Goal: Task Accomplishment & Management: Manage account settings

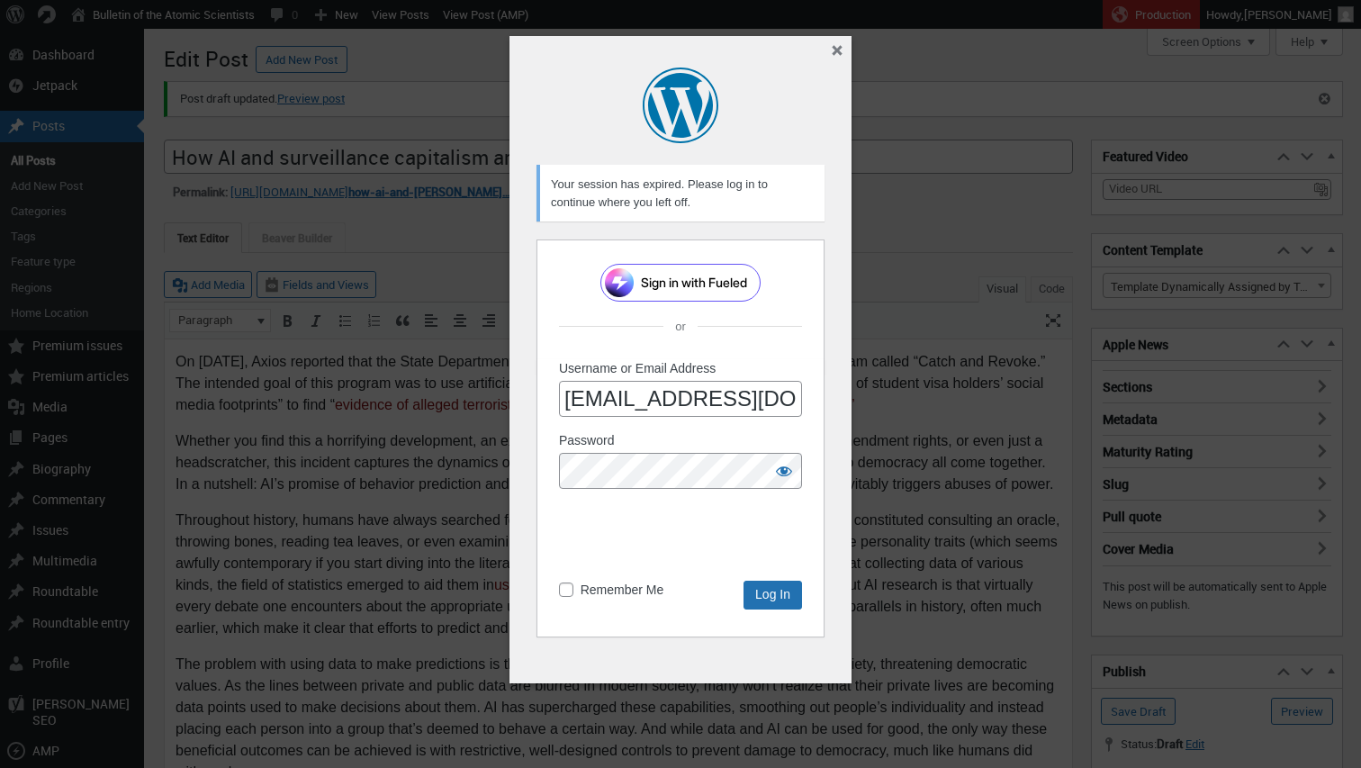
scroll to position [13, 0]
click at [786, 591] on input "Log In" at bounding box center [772, 594] width 58 height 29
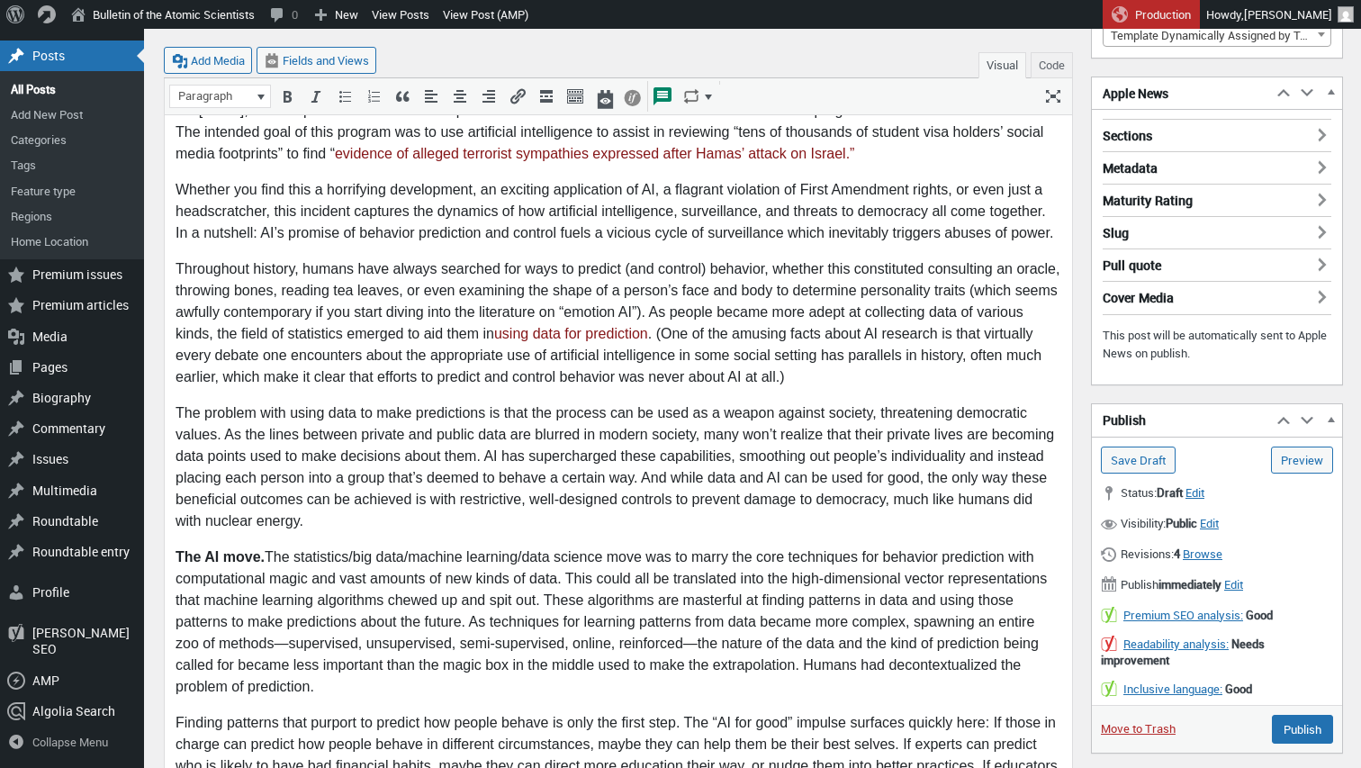
scroll to position [254, 0]
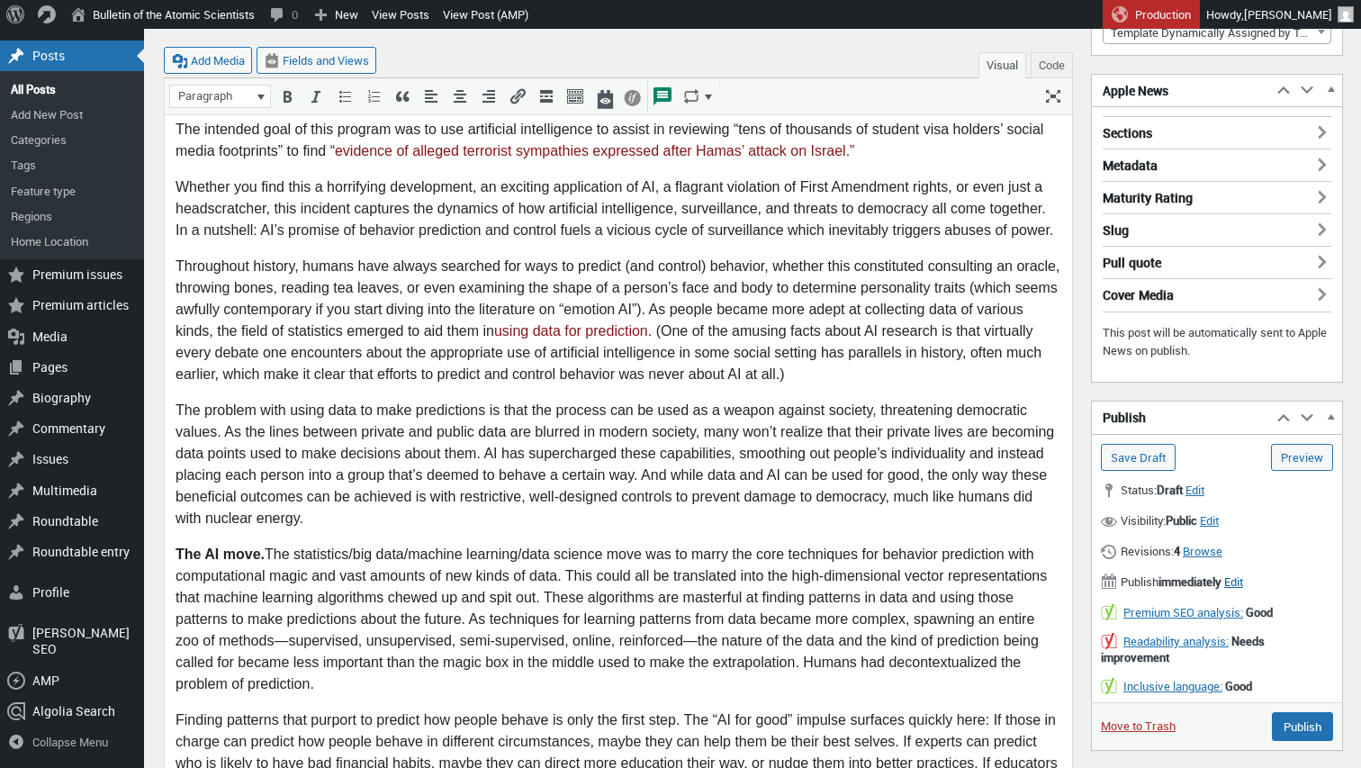
click at [1243, 573] on span "Edit" at bounding box center [1233, 581] width 19 height 16
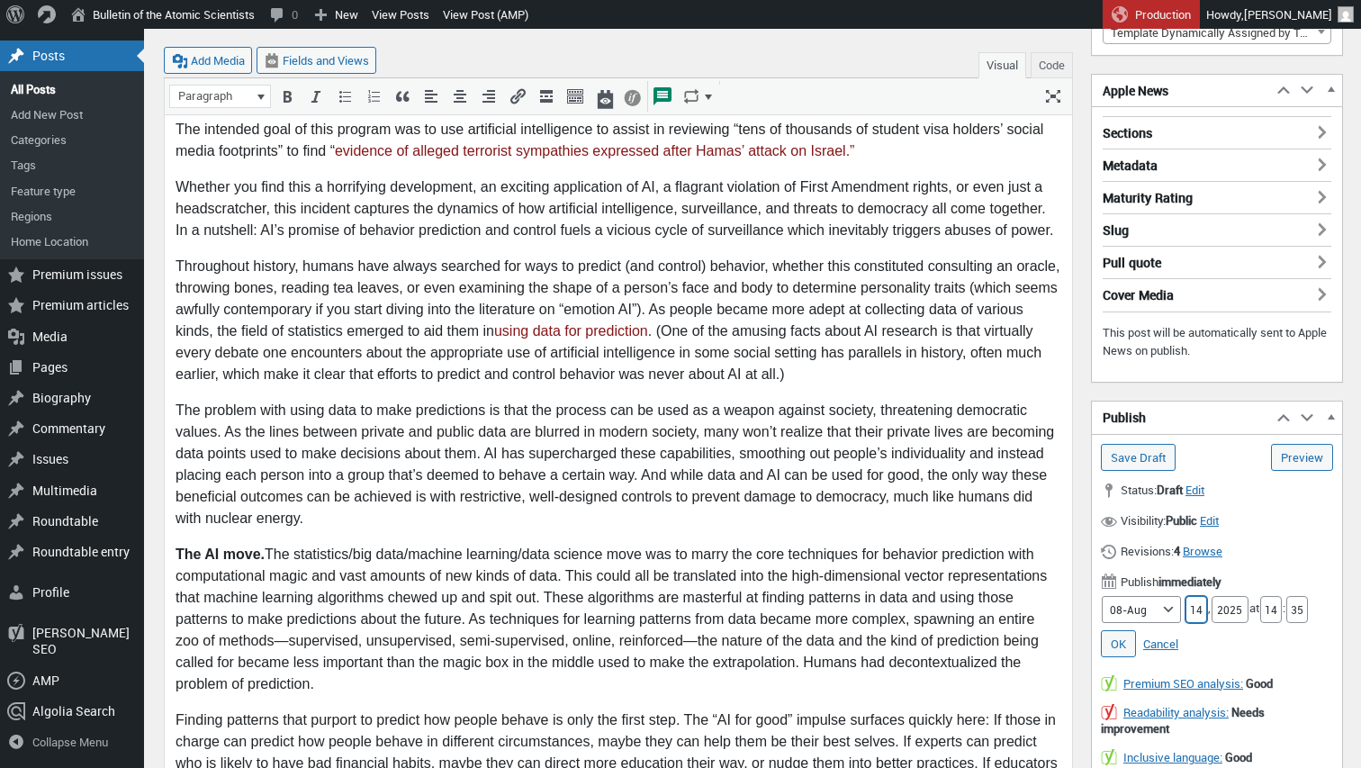
click at [1185, 607] on input "14" at bounding box center [1196, 609] width 22 height 27
click at [1187, 607] on input "14" at bounding box center [1196, 609] width 22 height 27
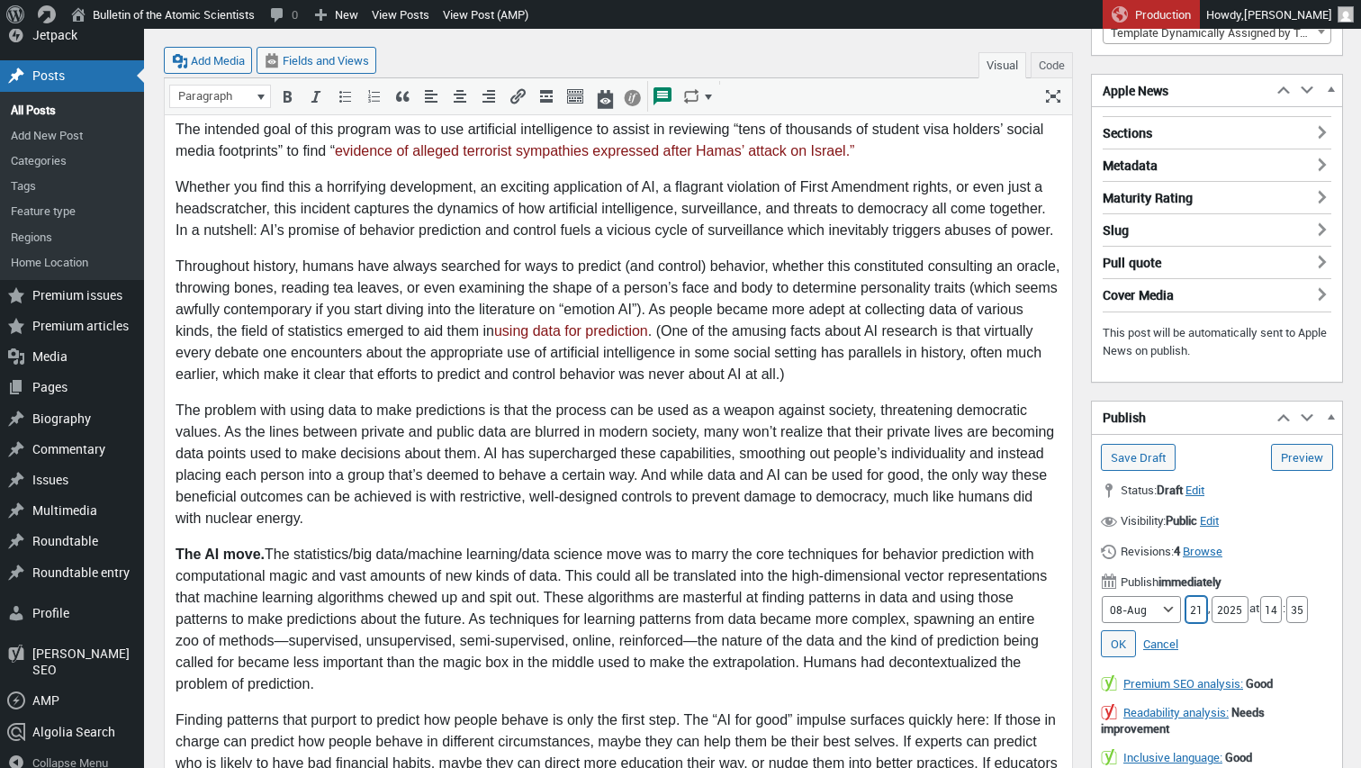
scroll to position [254, 1]
type input "21"
click at [1269, 604] on input "14" at bounding box center [1271, 608] width 22 height 27
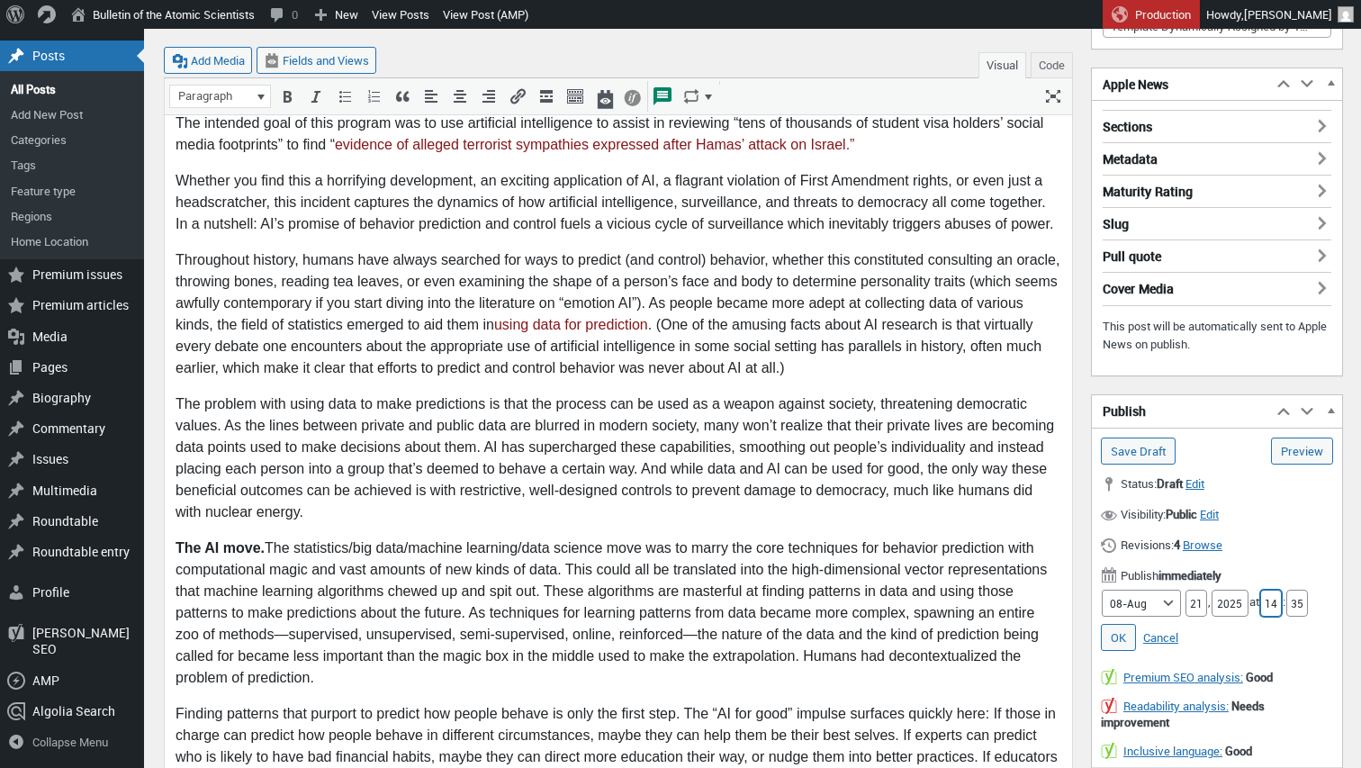
scroll to position [283, 0]
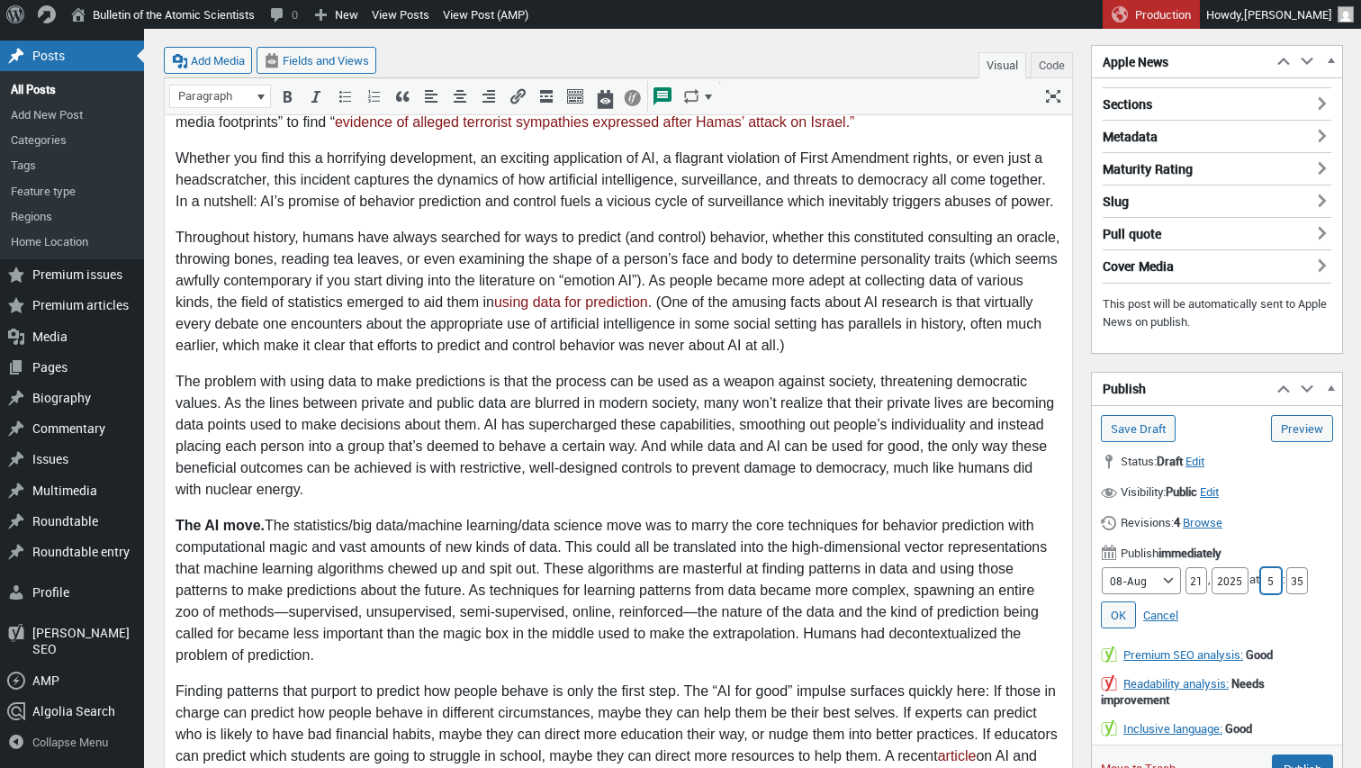
type input "5"
click at [1296, 571] on input "35" at bounding box center [1297, 580] width 22 height 27
type input "00"
click at [1123, 604] on link "OK" at bounding box center [1118, 614] width 35 height 27
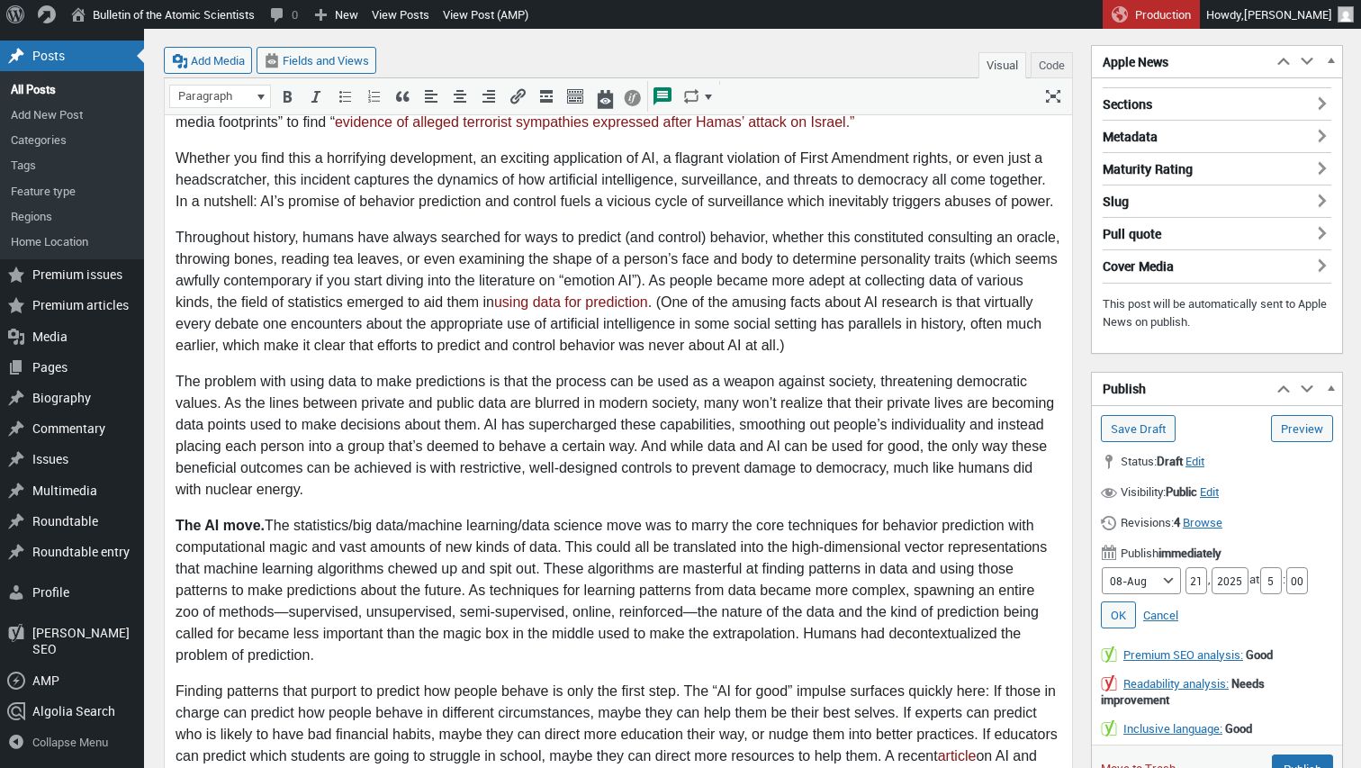
type input "Schedule"
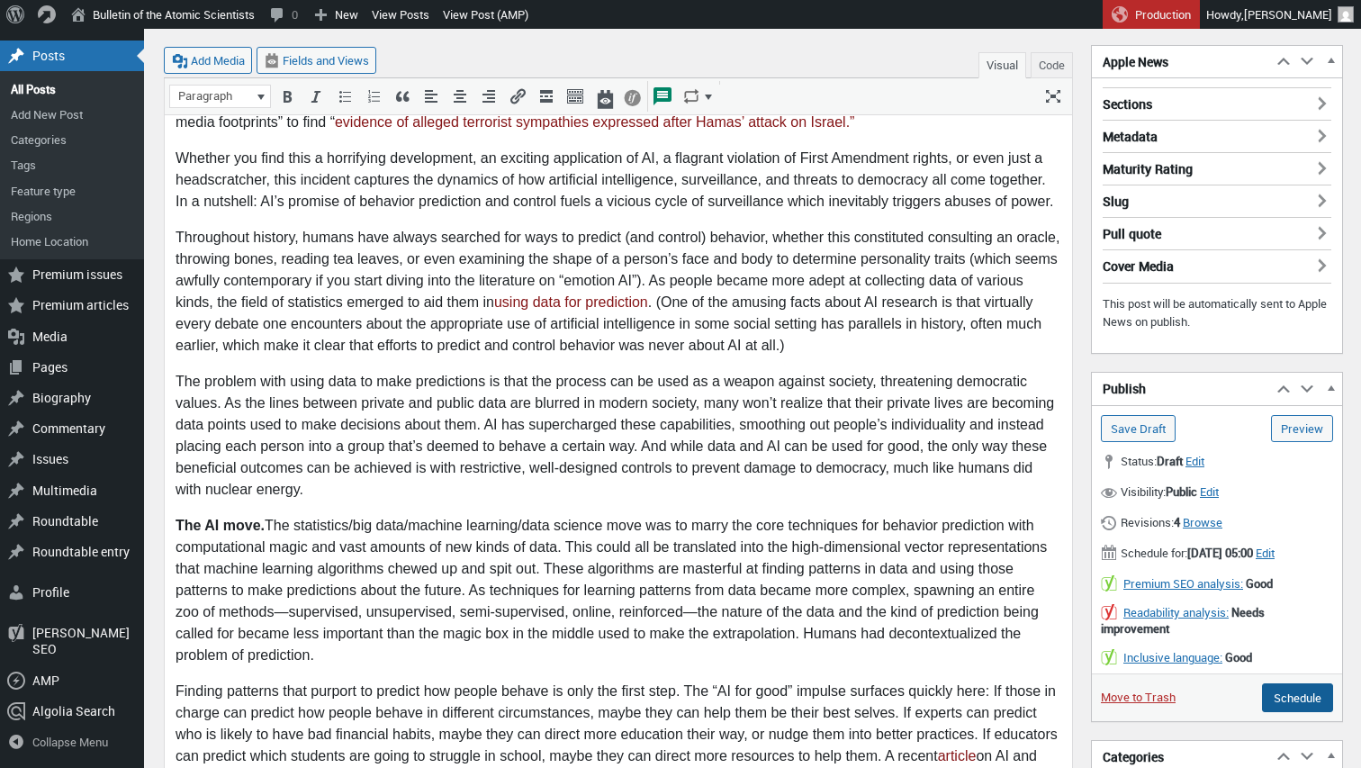
click at [1293, 712] on input "Schedule" at bounding box center [1297, 697] width 71 height 29
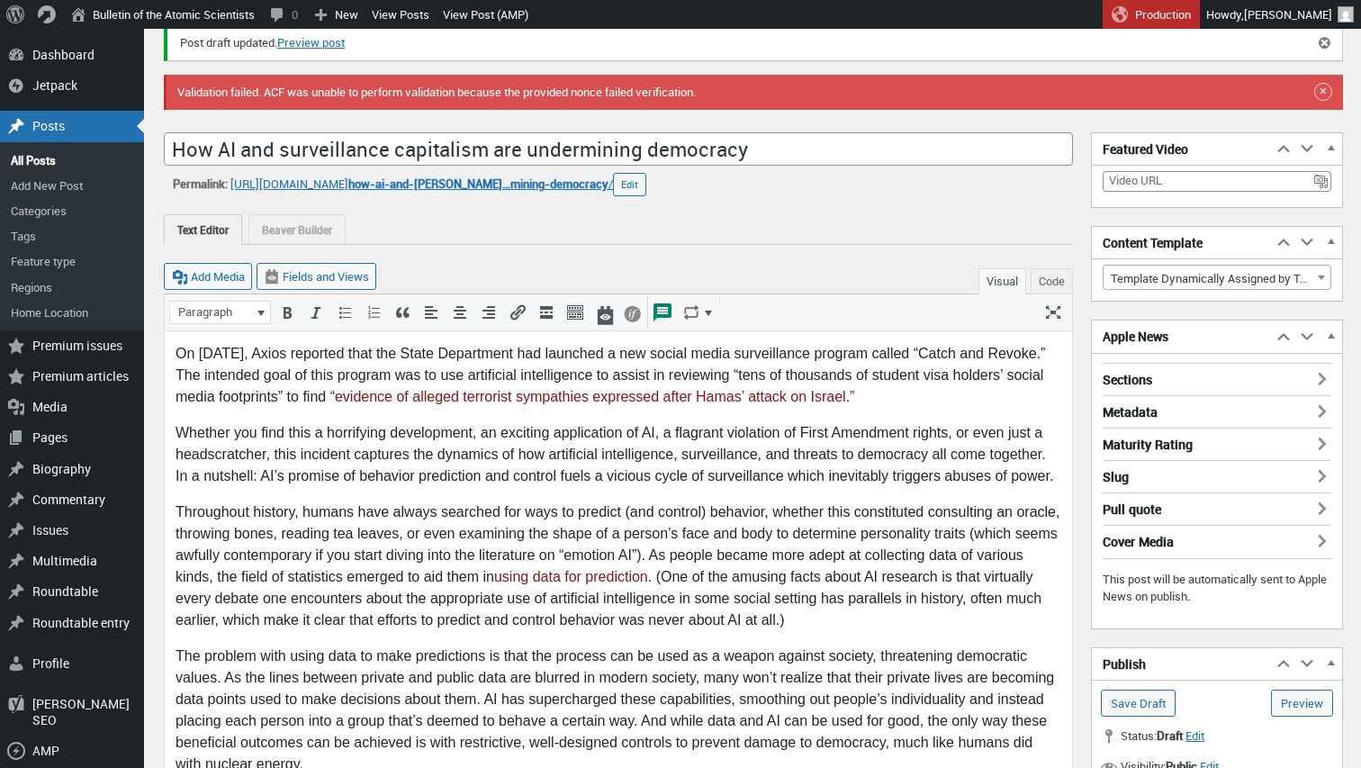
scroll to position [0, 0]
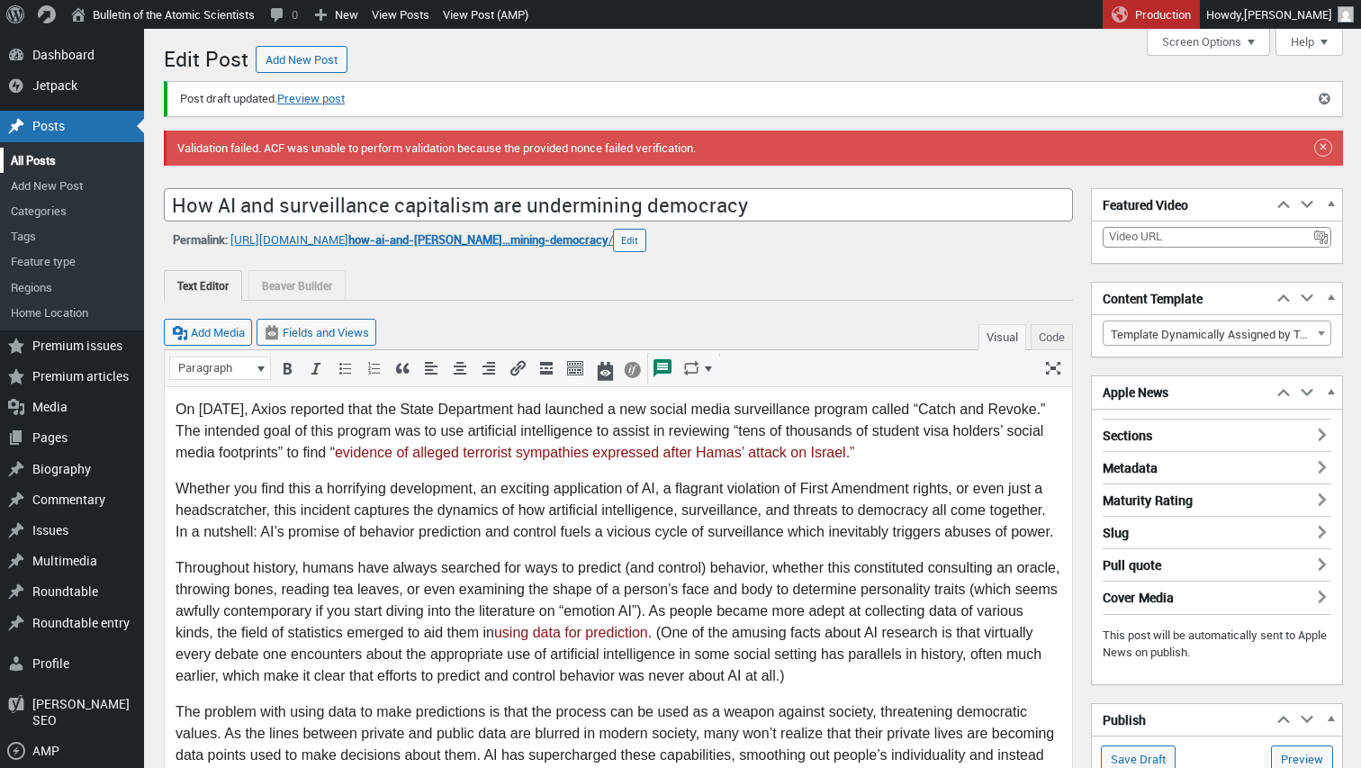
click at [31, 156] on link "All Posts" at bounding box center [72, 160] width 144 height 25
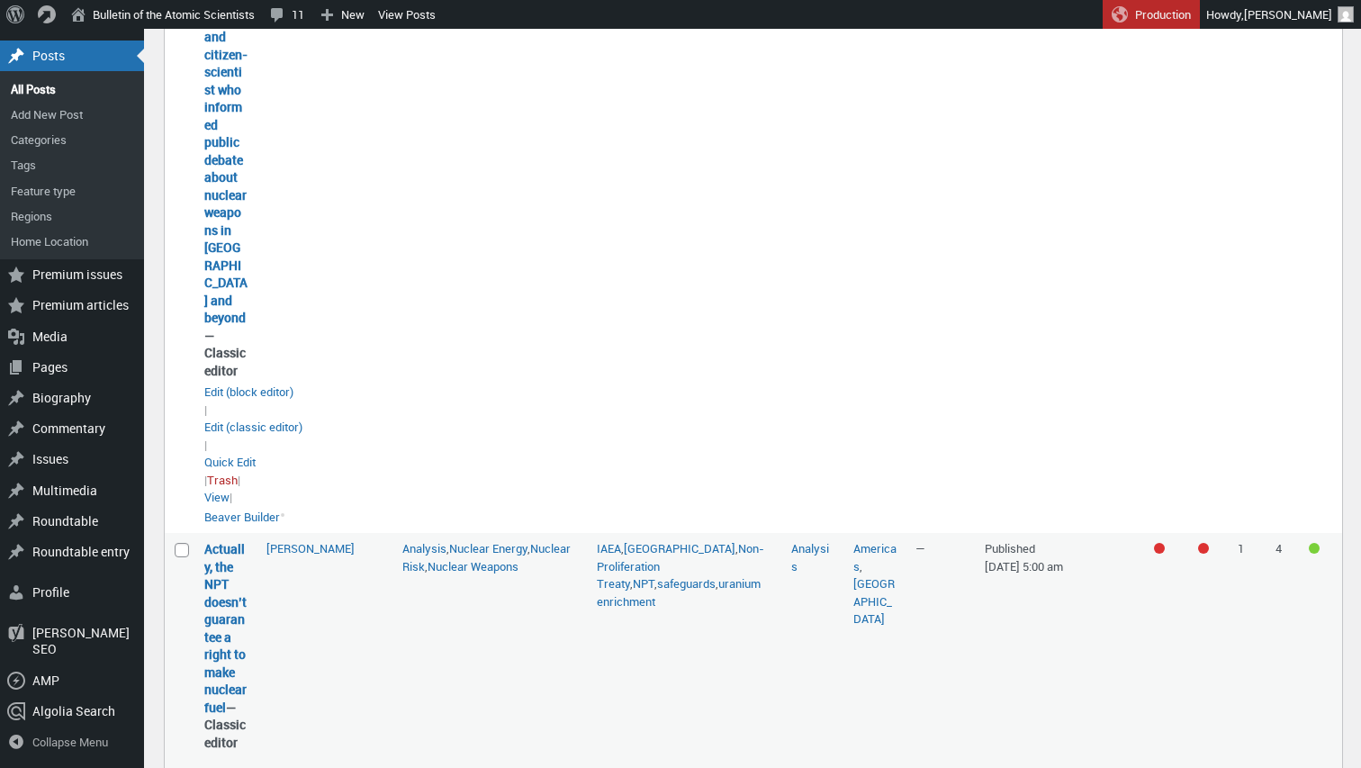
scroll to position [1610, 0]
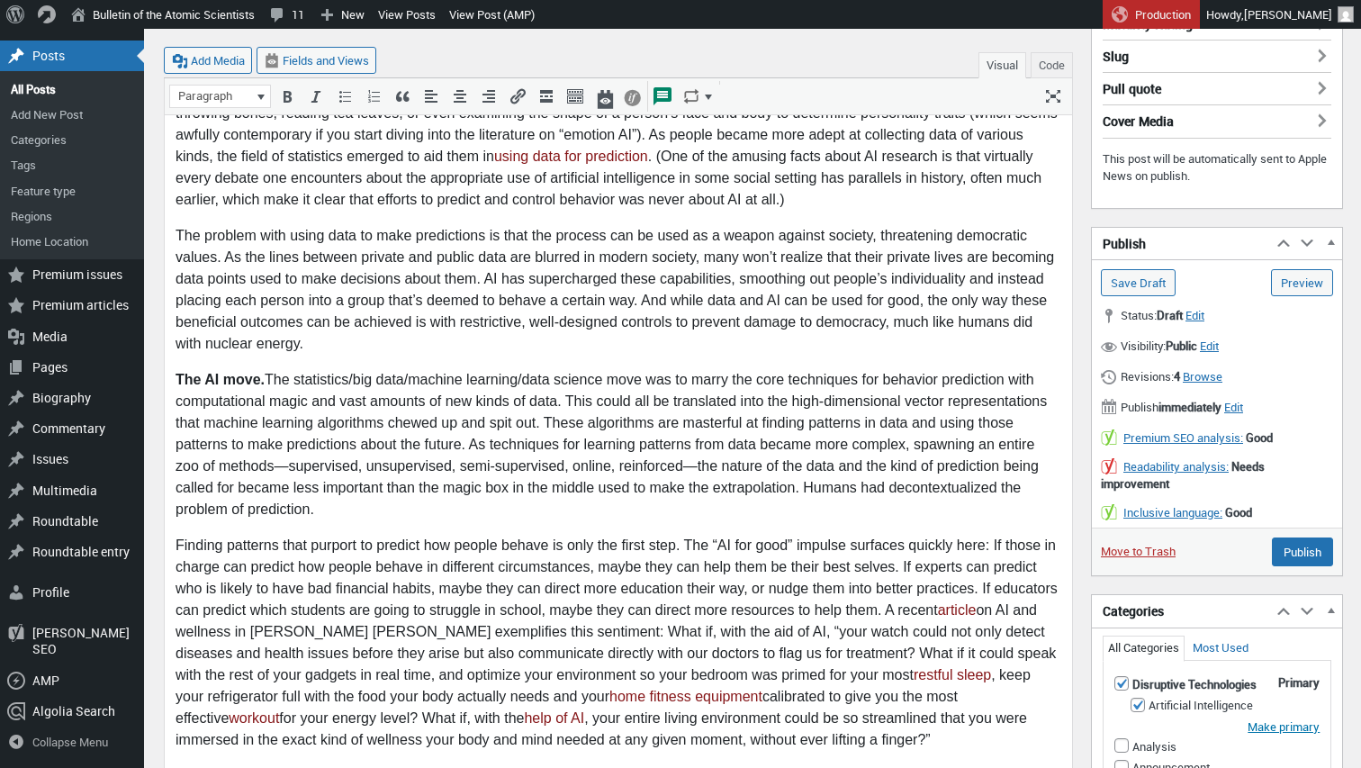
scroll to position [375, 0]
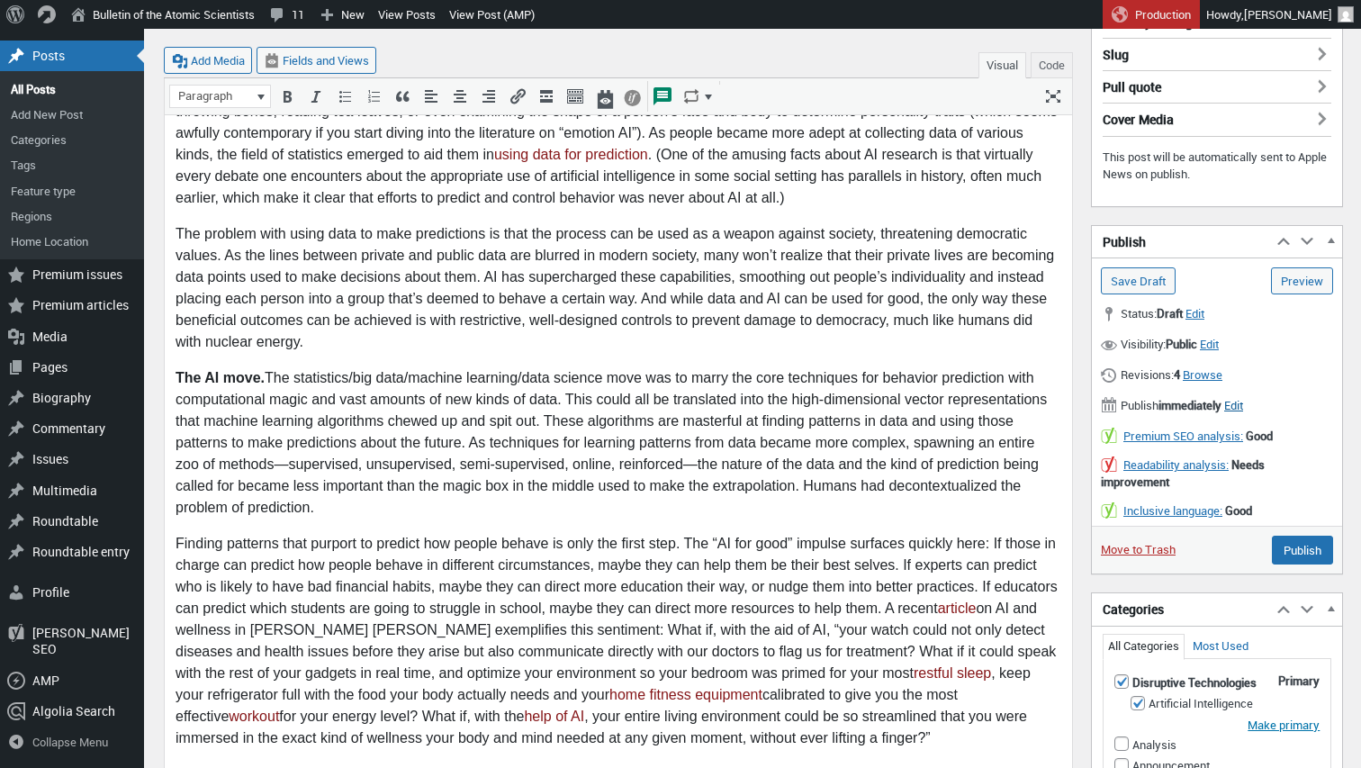
click at [1243, 403] on span "Edit" at bounding box center [1233, 405] width 19 height 16
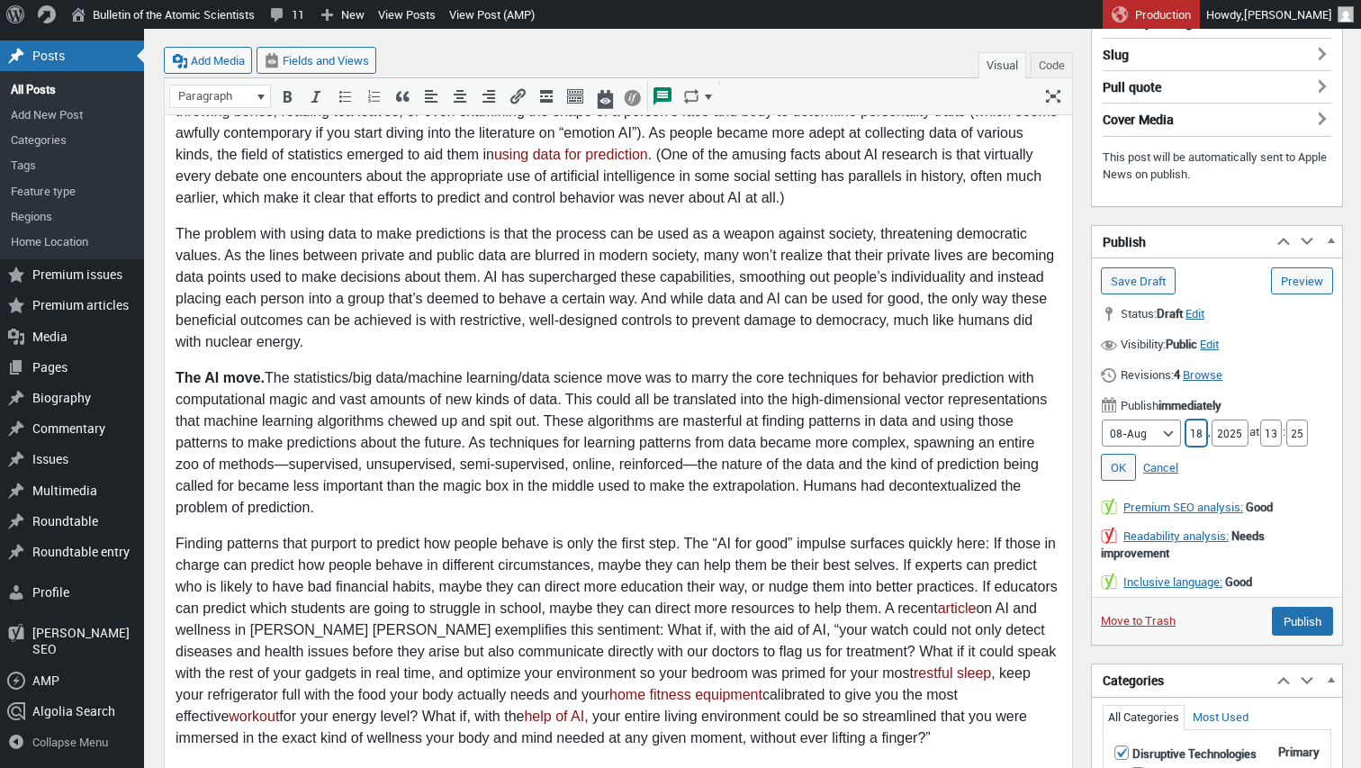
click at [1186, 428] on input "18" at bounding box center [1196, 432] width 22 height 27
type input "21"
click at [1270, 430] on input "13" at bounding box center [1271, 432] width 22 height 27
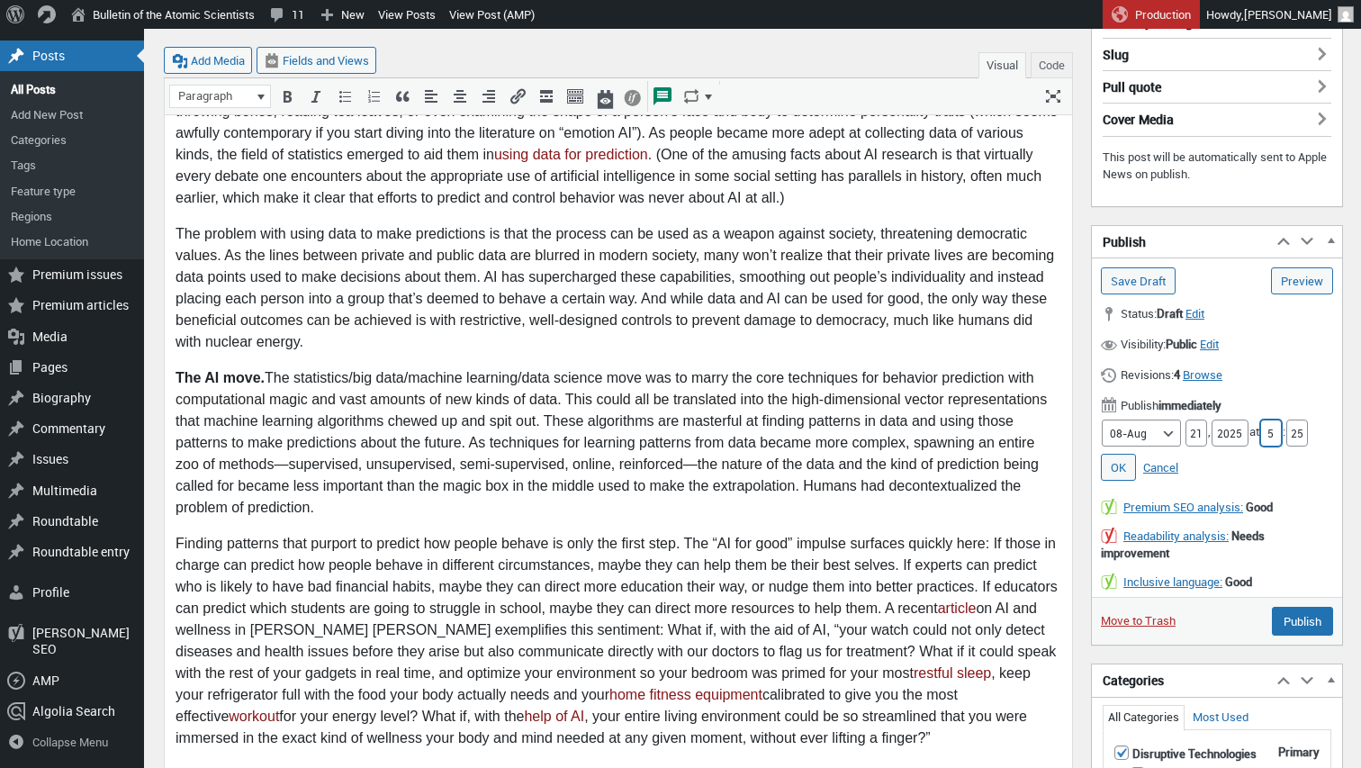
type input "5"
click at [1299, 426] on input "25" at bounding box center [1297, 432] width 22 height 27
type input "00"
click at [1119, 457] on link "OK" at bounding box center [1118, 467] width 35 height 27
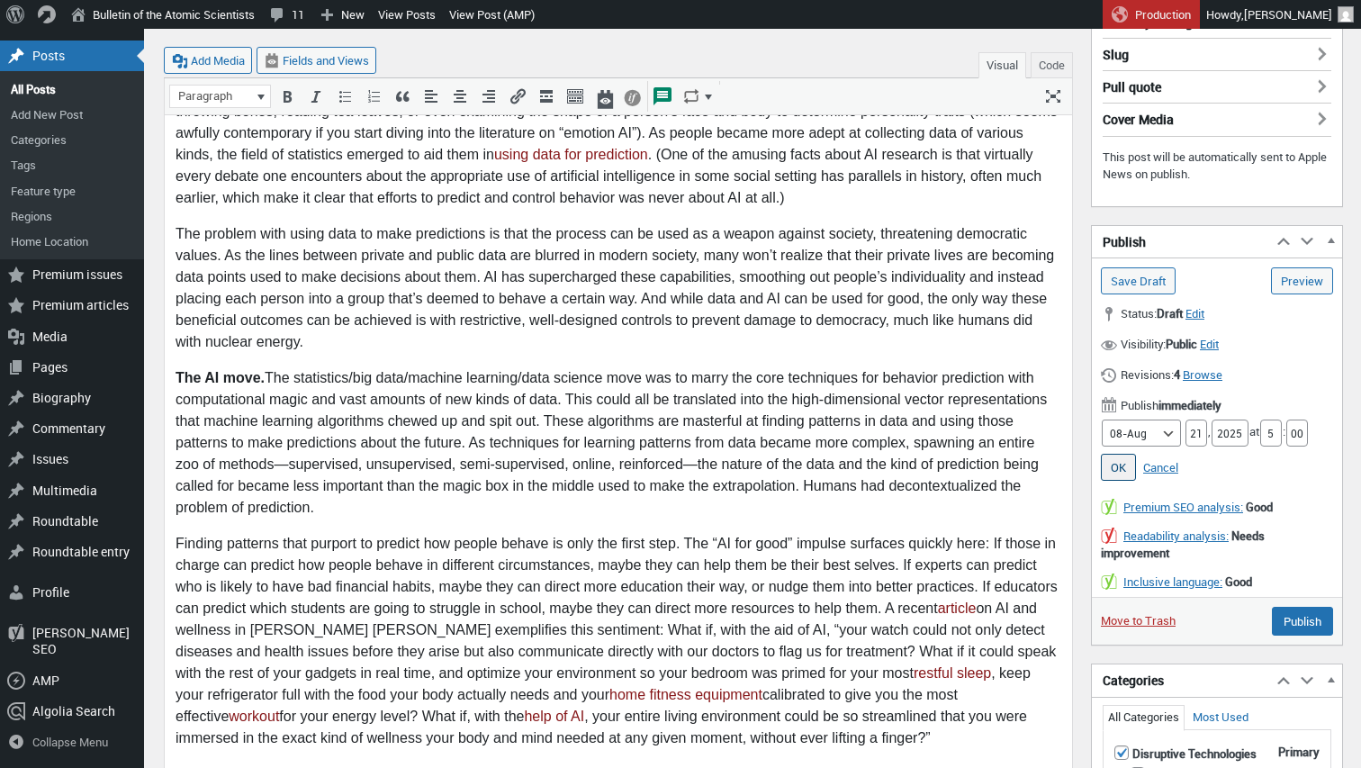
type input "Schedule"
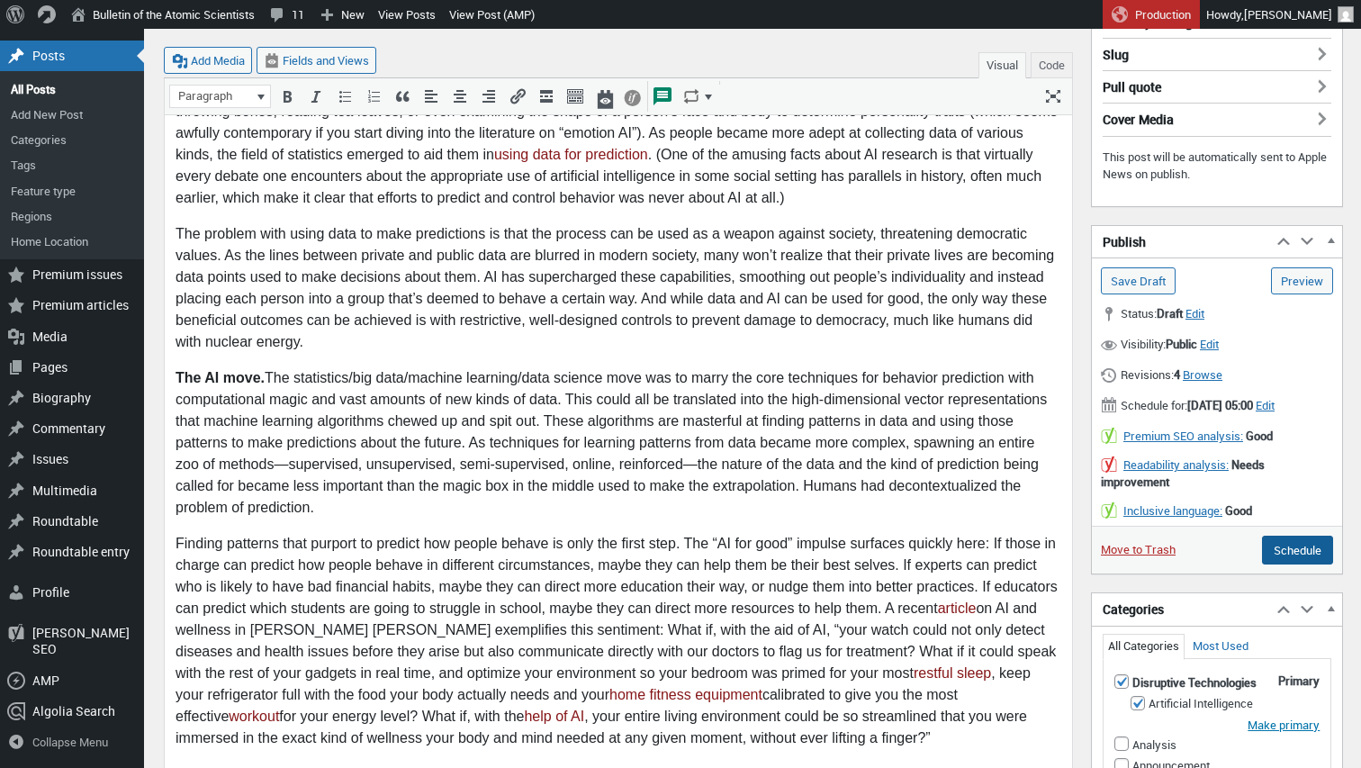
click at [1287, 557] on input "Schedule" at bounding box center [1297, 549] width 71 height 29
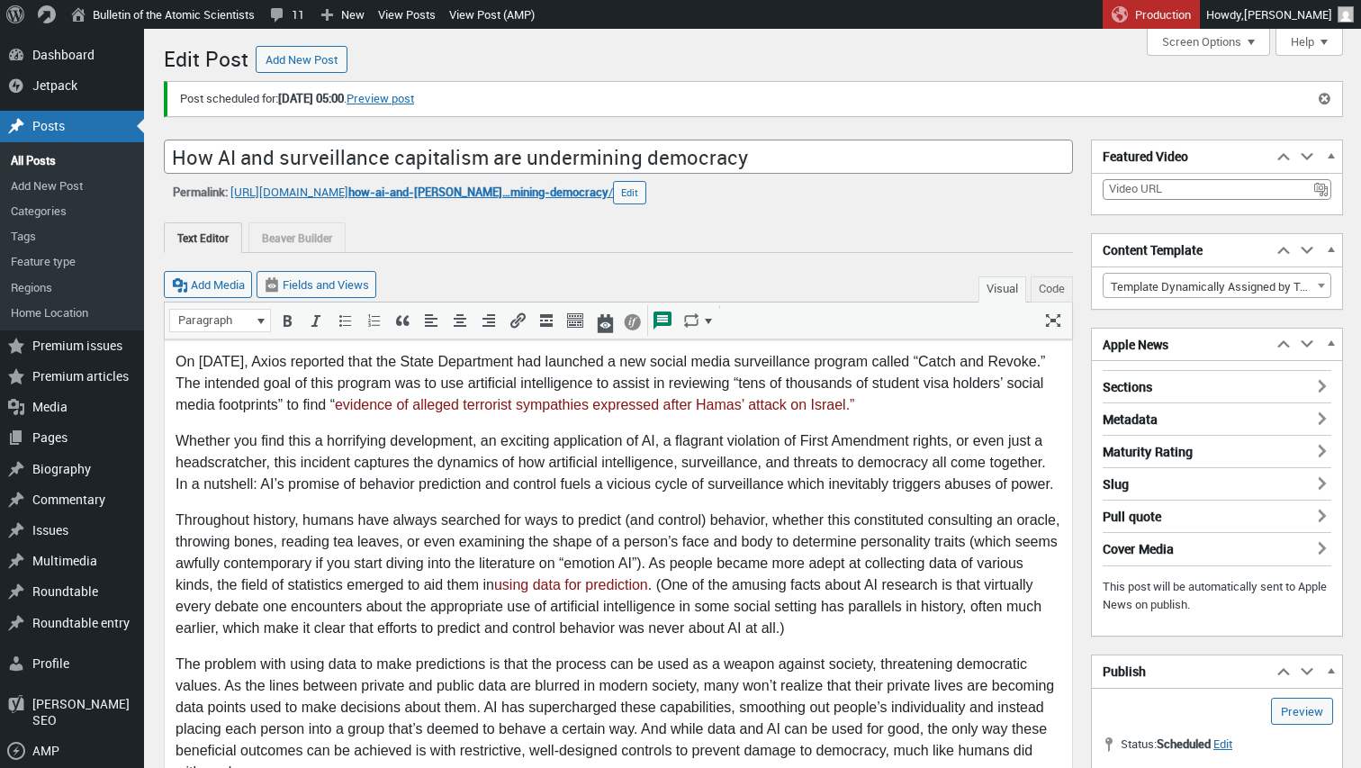
scroll to position [13, 0]
click at [584, 194] on span "how-ai-and-[PERSON_NAME]…mining-democracy" at bounding box center [478, 192] width 260 height 16
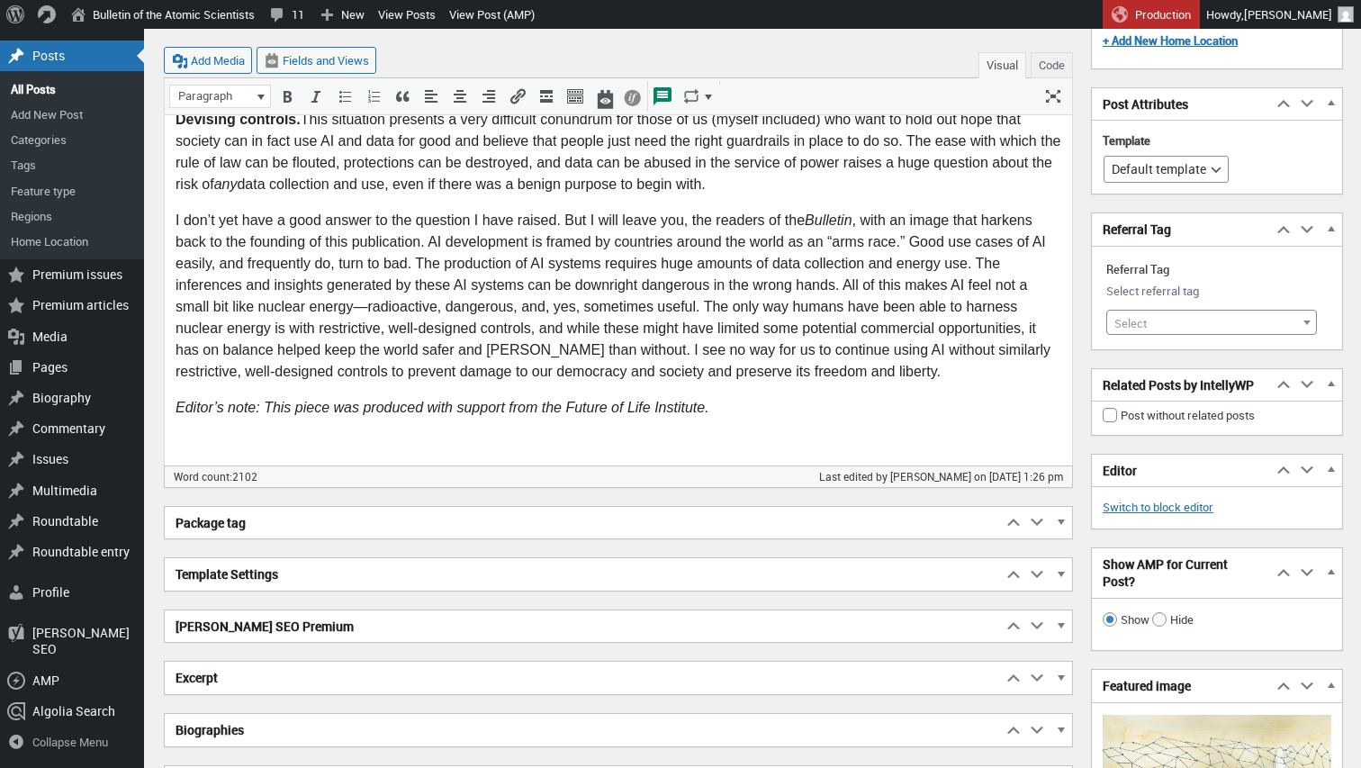
scroll to position [2387, 0]
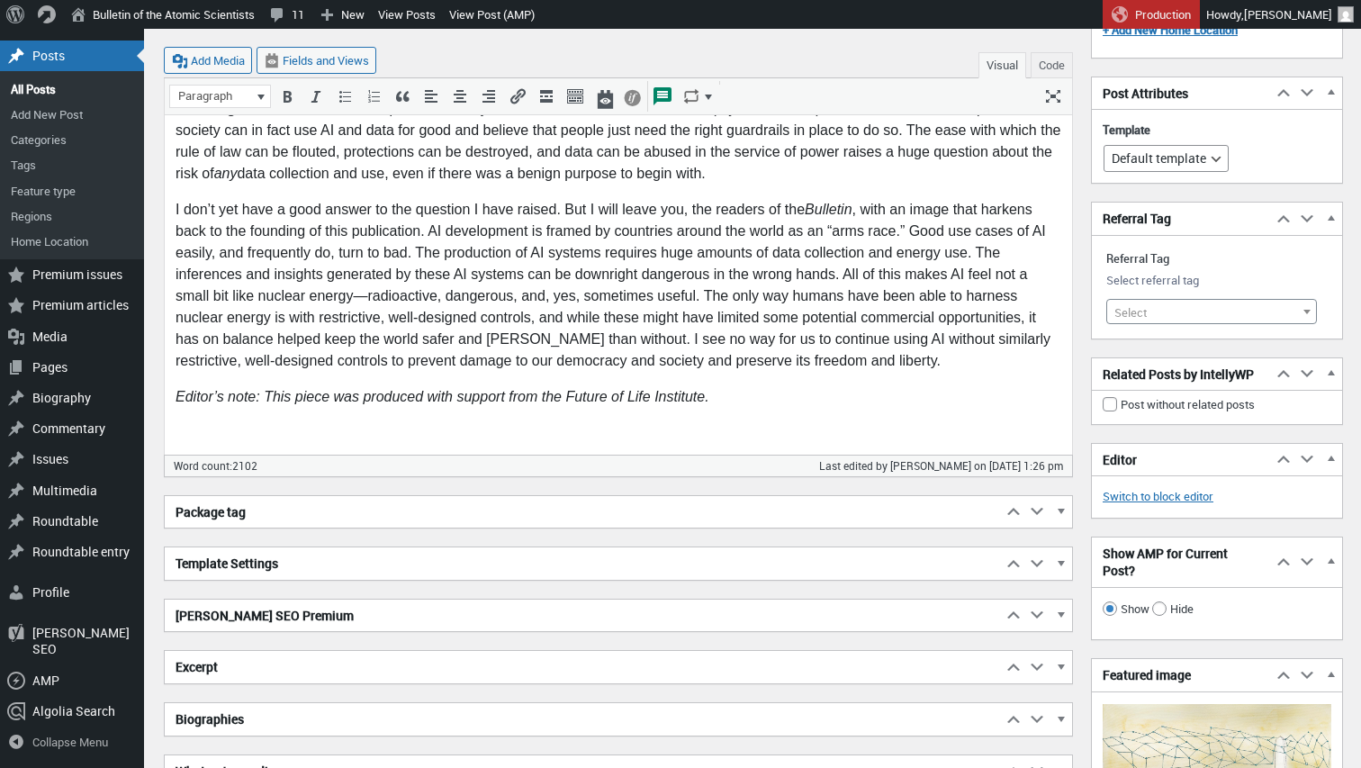
click at [1061, 664] on span "button" at bounding box center [1060, 669] width 18 height 16
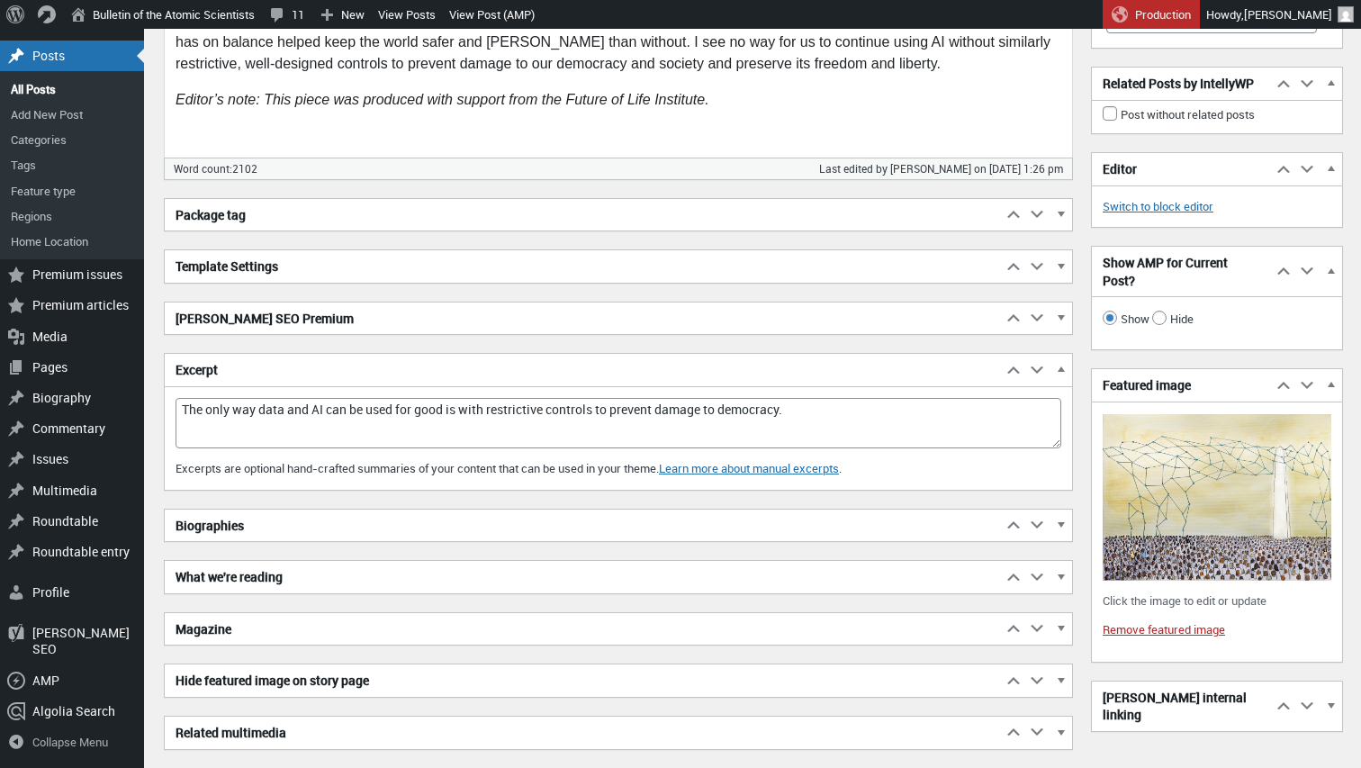
scroll to position [2687, 0]
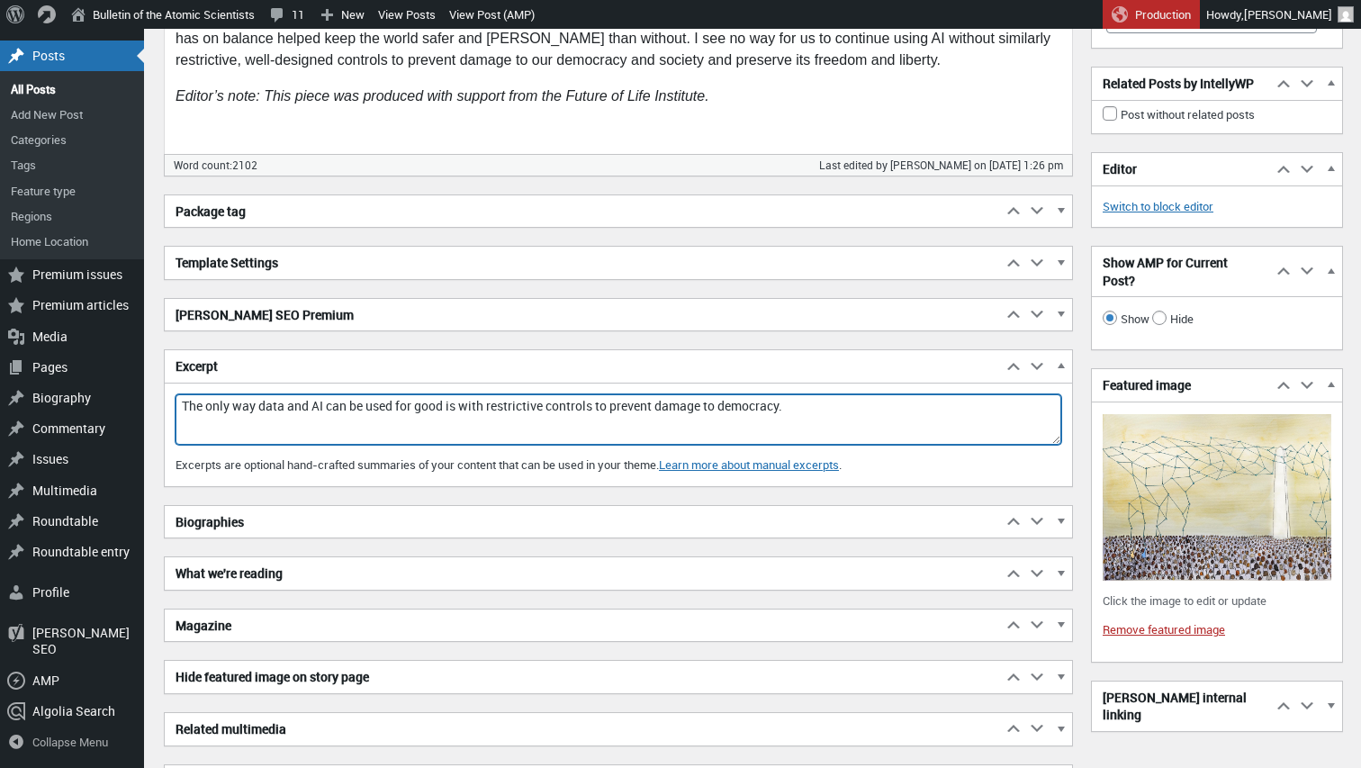
click at [597, 403] on textarea "The only way data and AI can be used for good is with restrictive controls to p…" at bounding box center [617, 419] width 885 height 50
